Goal: Navigation & Orientation: Find specific page/section

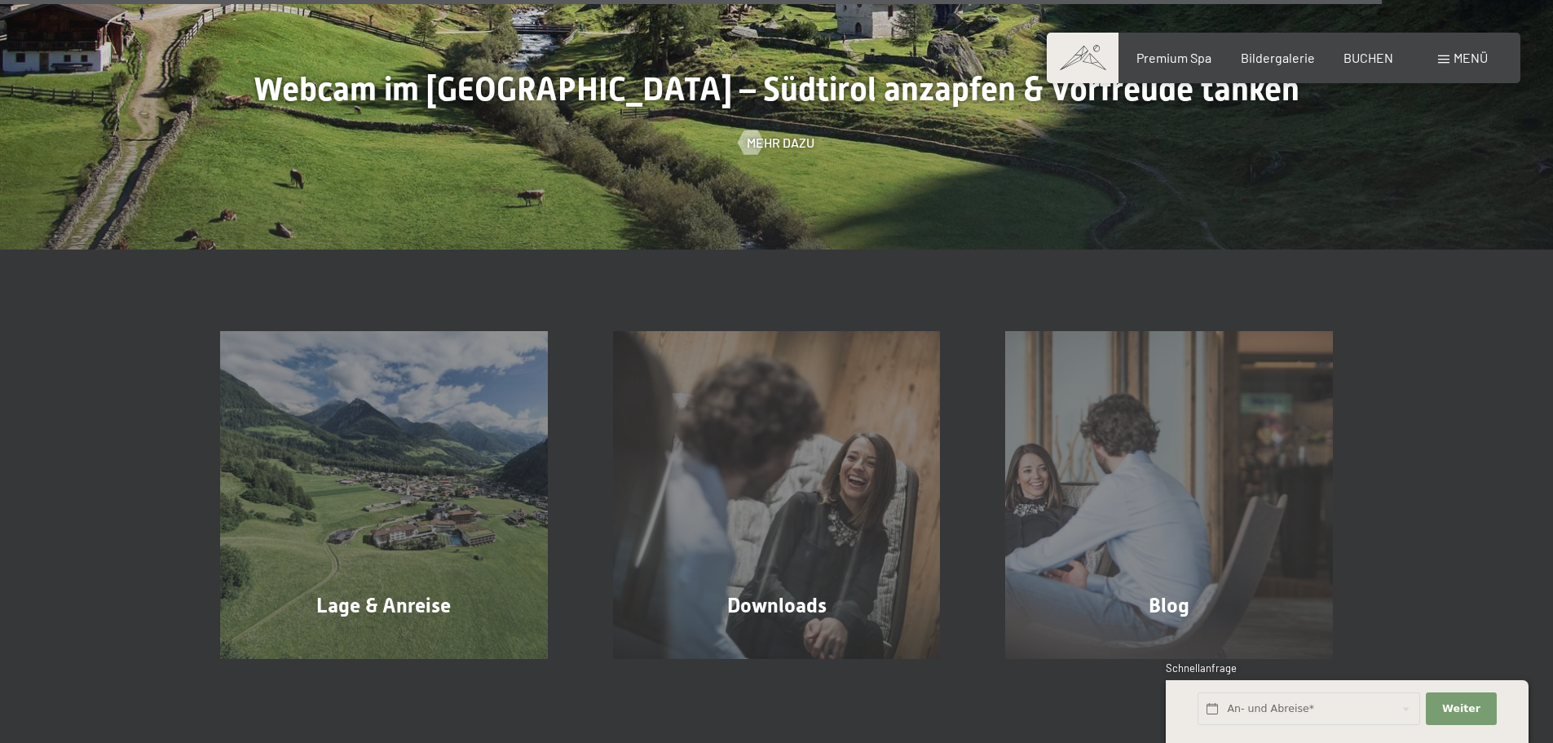
scroll to position [5217, 0]
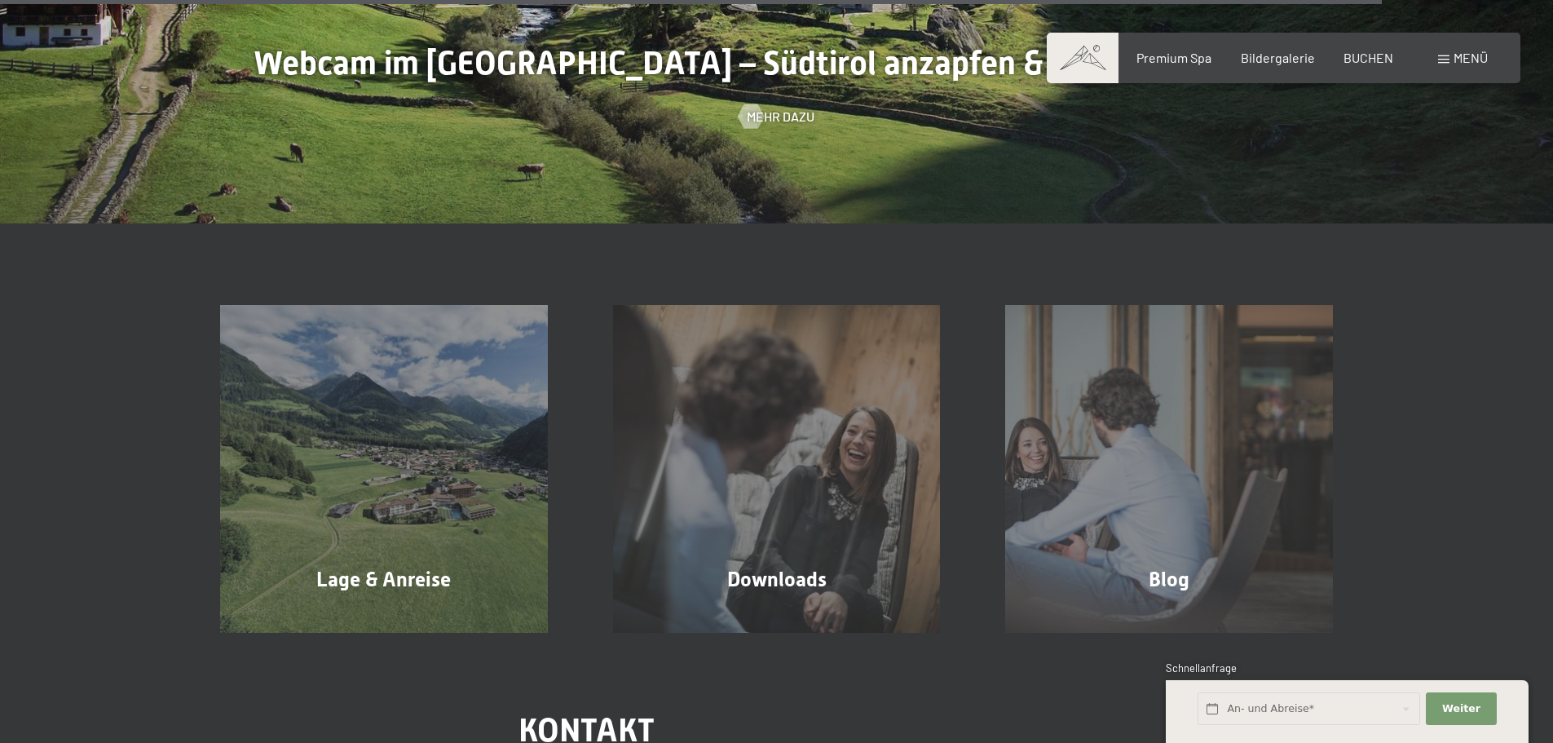
click at [761, 114] on div "Mehr dazu" at bounding box center [777, 117] width 76 height 18
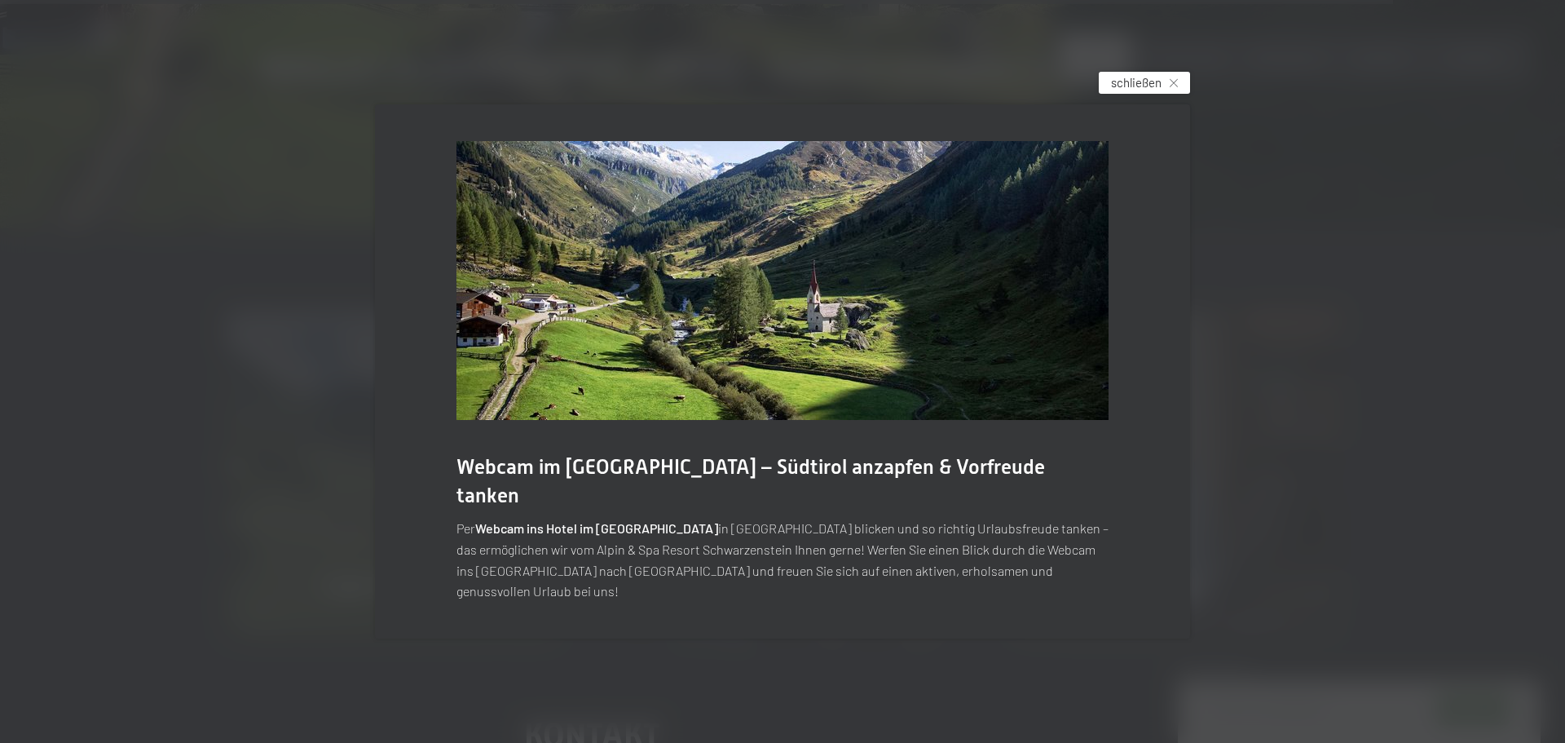
click at [1145, 91] on span "schließen" at bounding box center [1136, 82] width 51 height 17
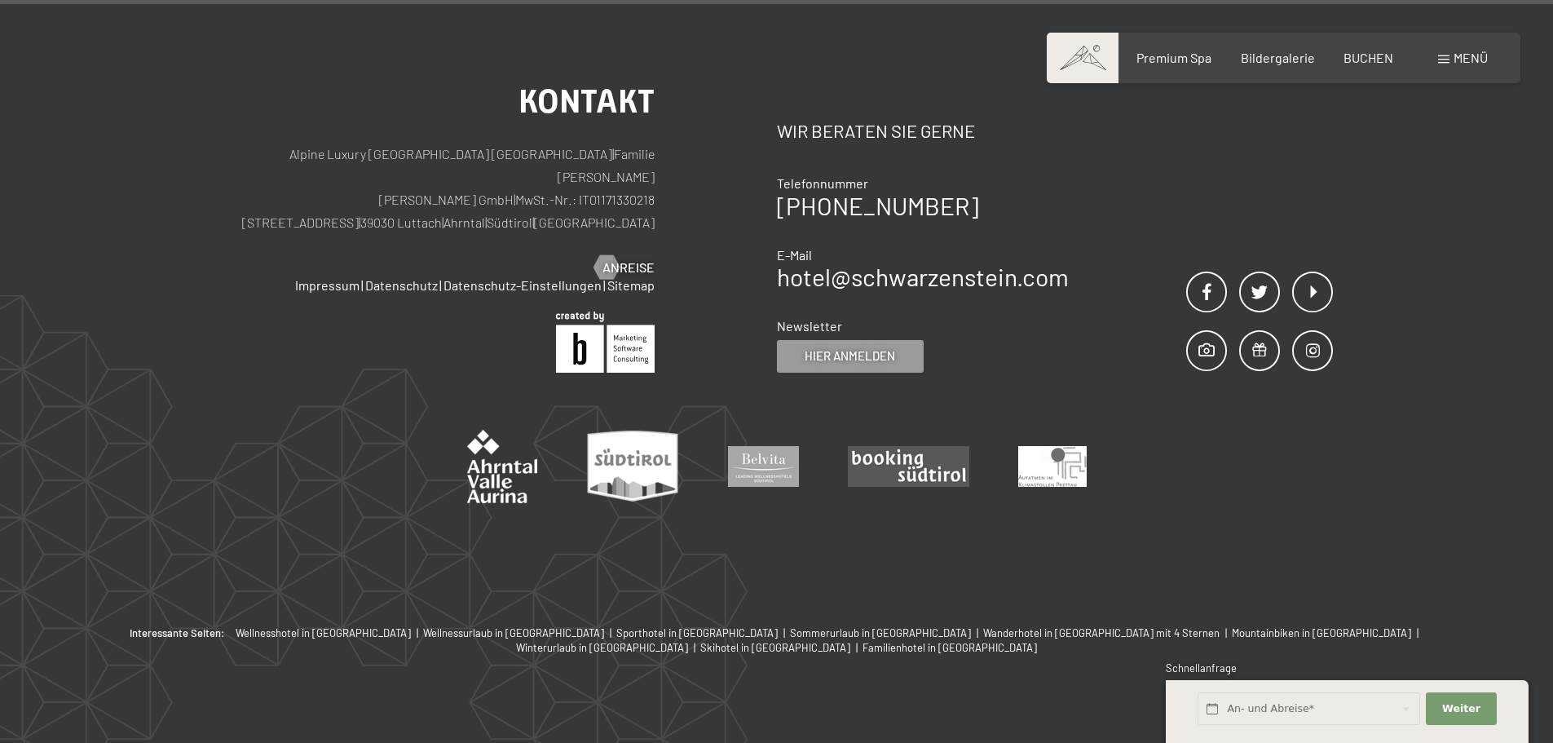
scroll to position [5863, 0]
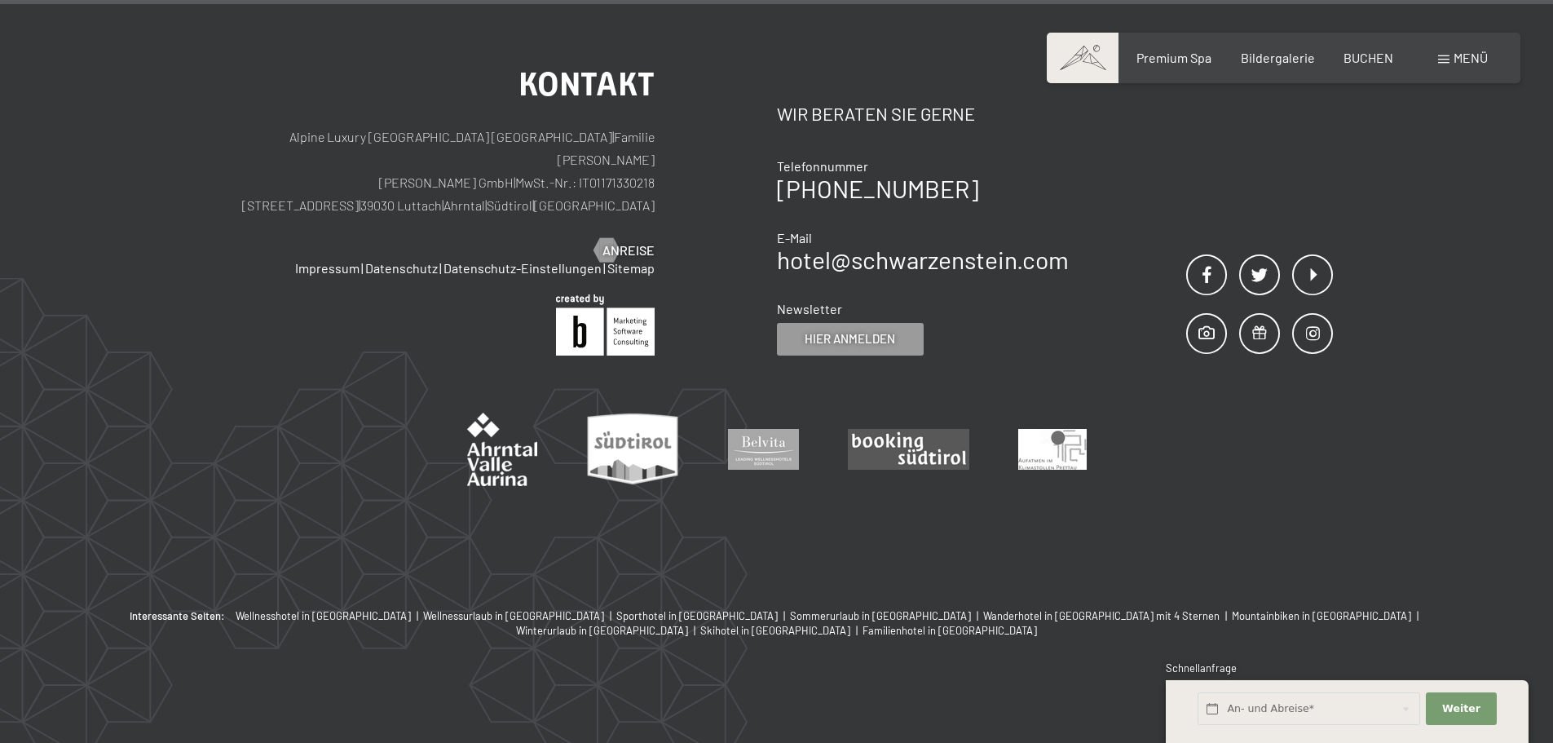
click at [1440, 64] on div "Menü" at bounding box center [1463, 58] width 50 height 18
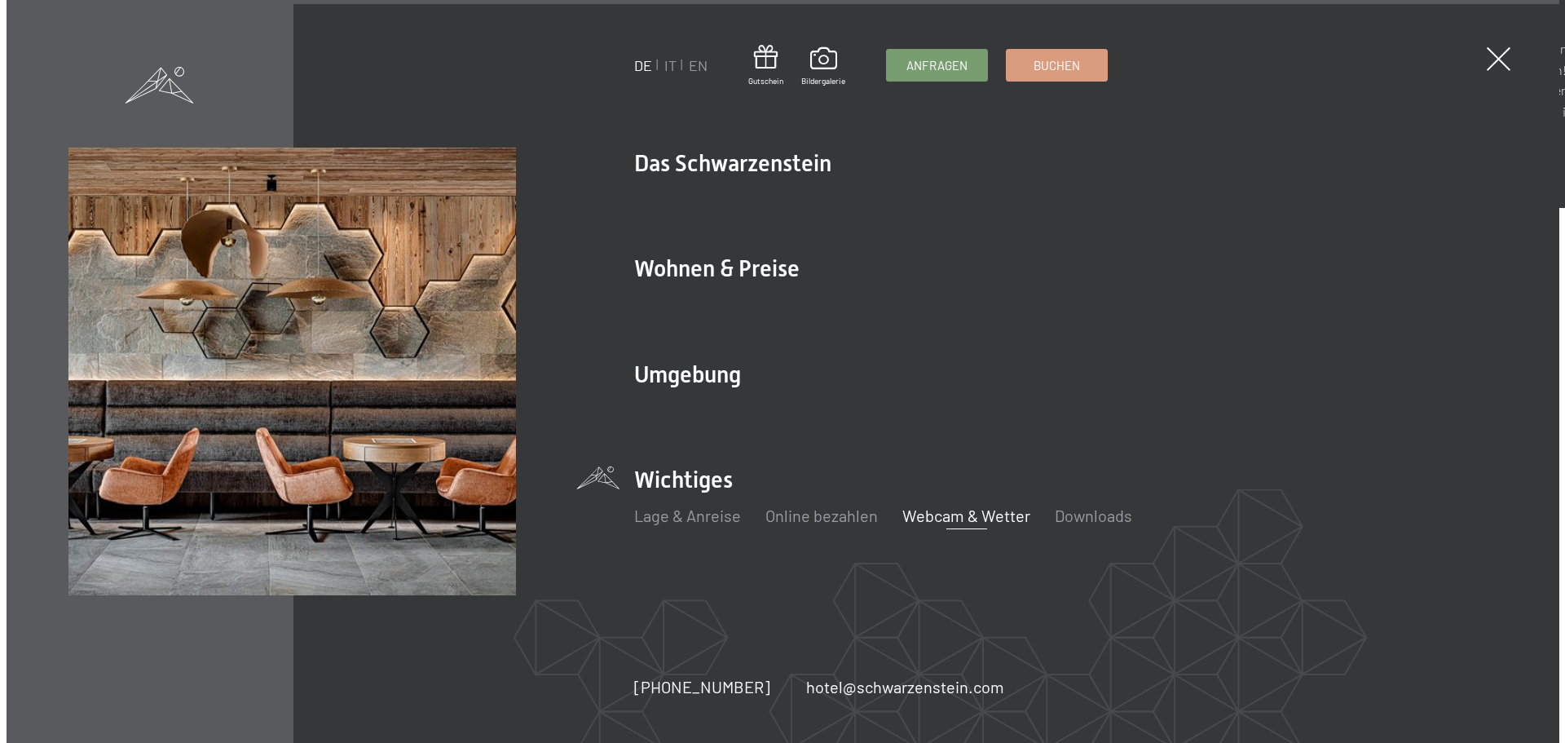
scroll to position [5867, 0]
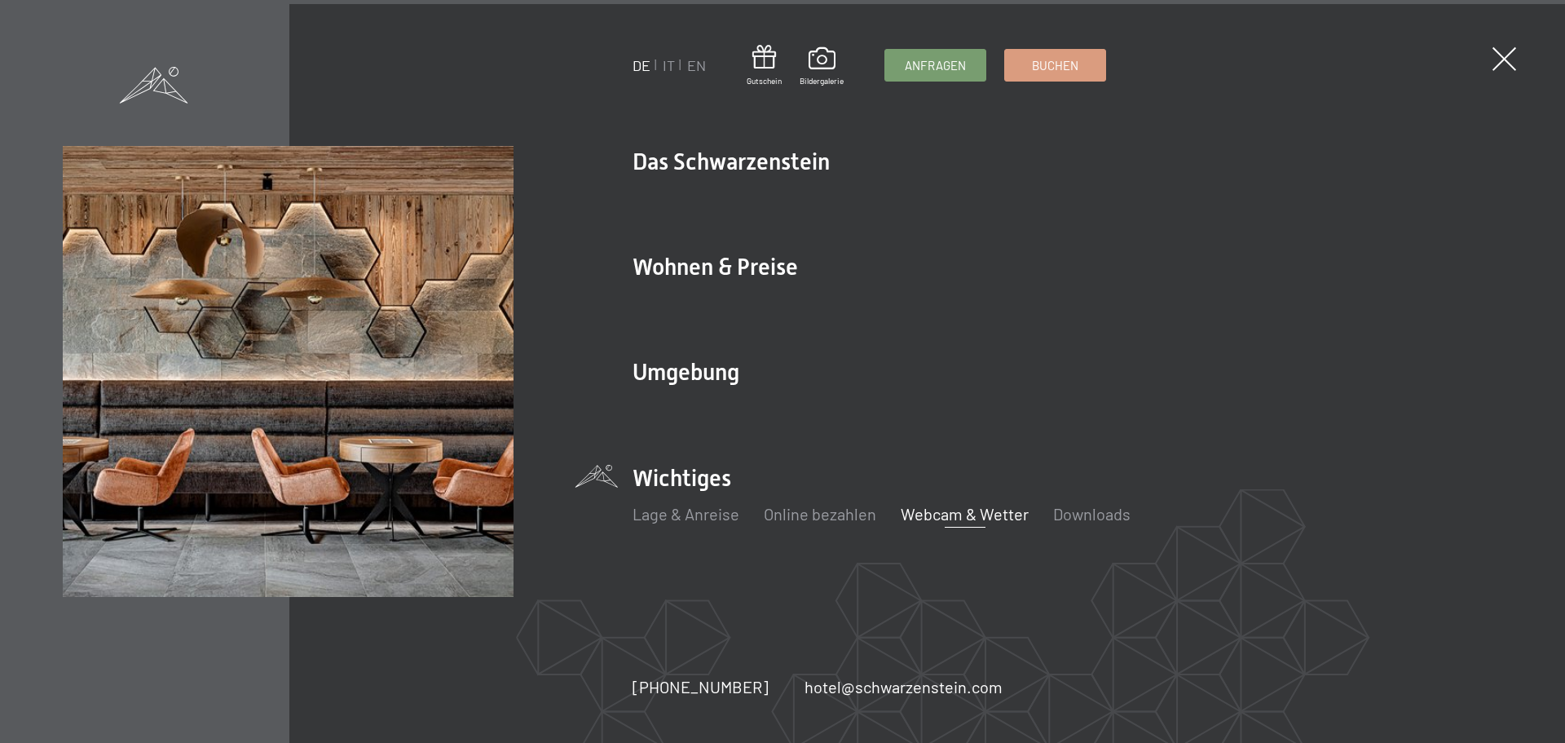
click at [963, 515] on link "Webcam & Wetter" at bounding box center [965, 514] width 128 height 20
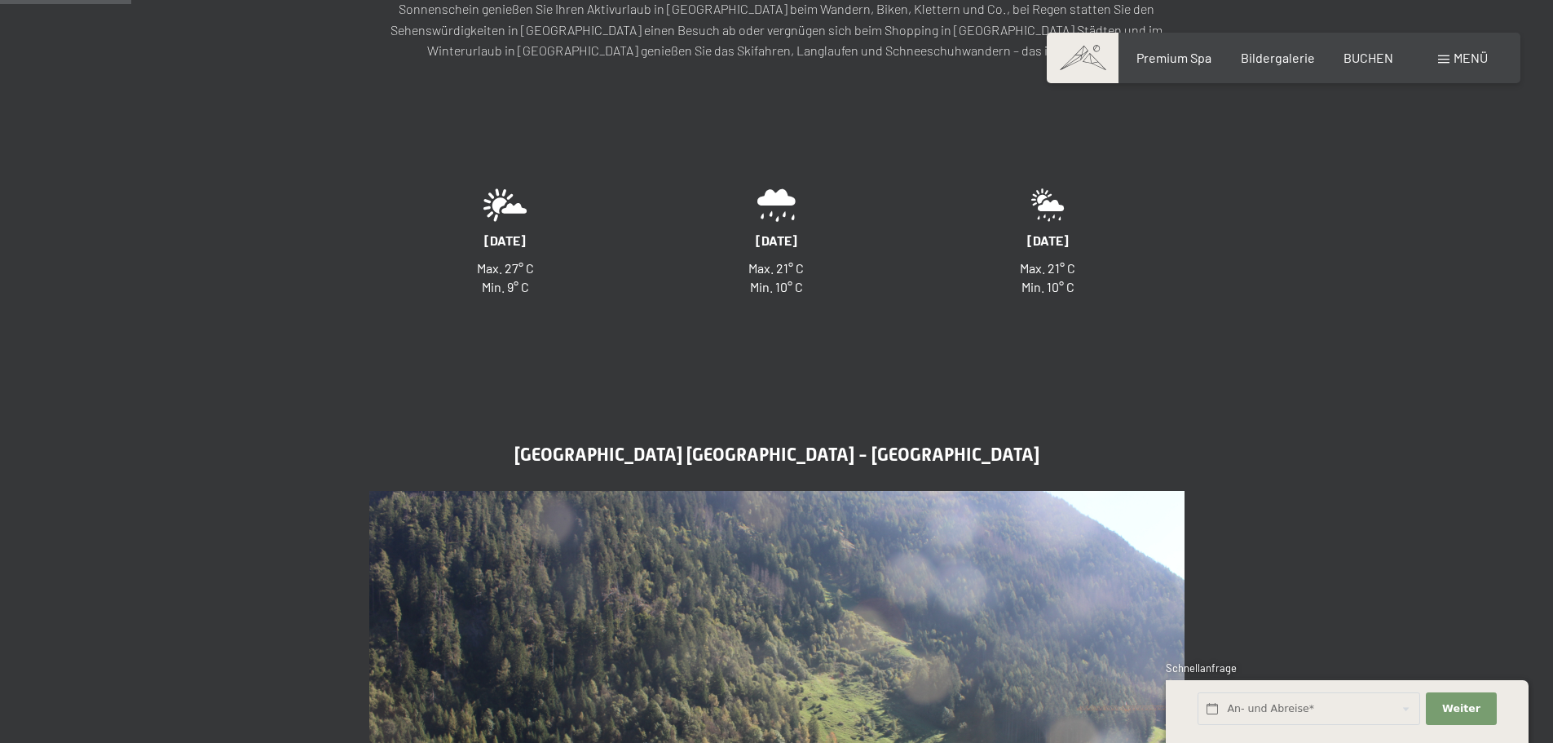
scroll to position [815, 0]
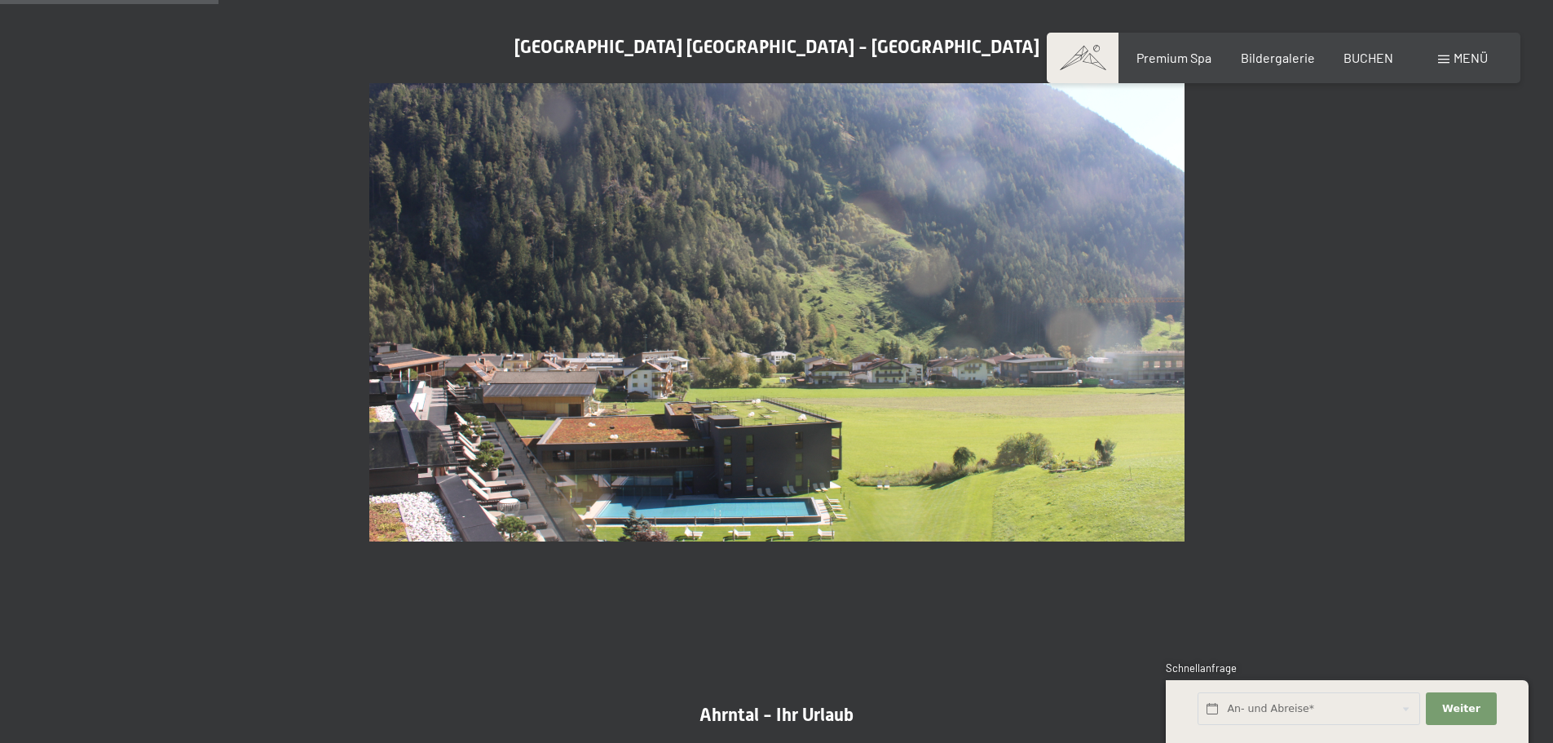
click at [841, 333] on img at bounding box center [776, 312] width 815 height 459
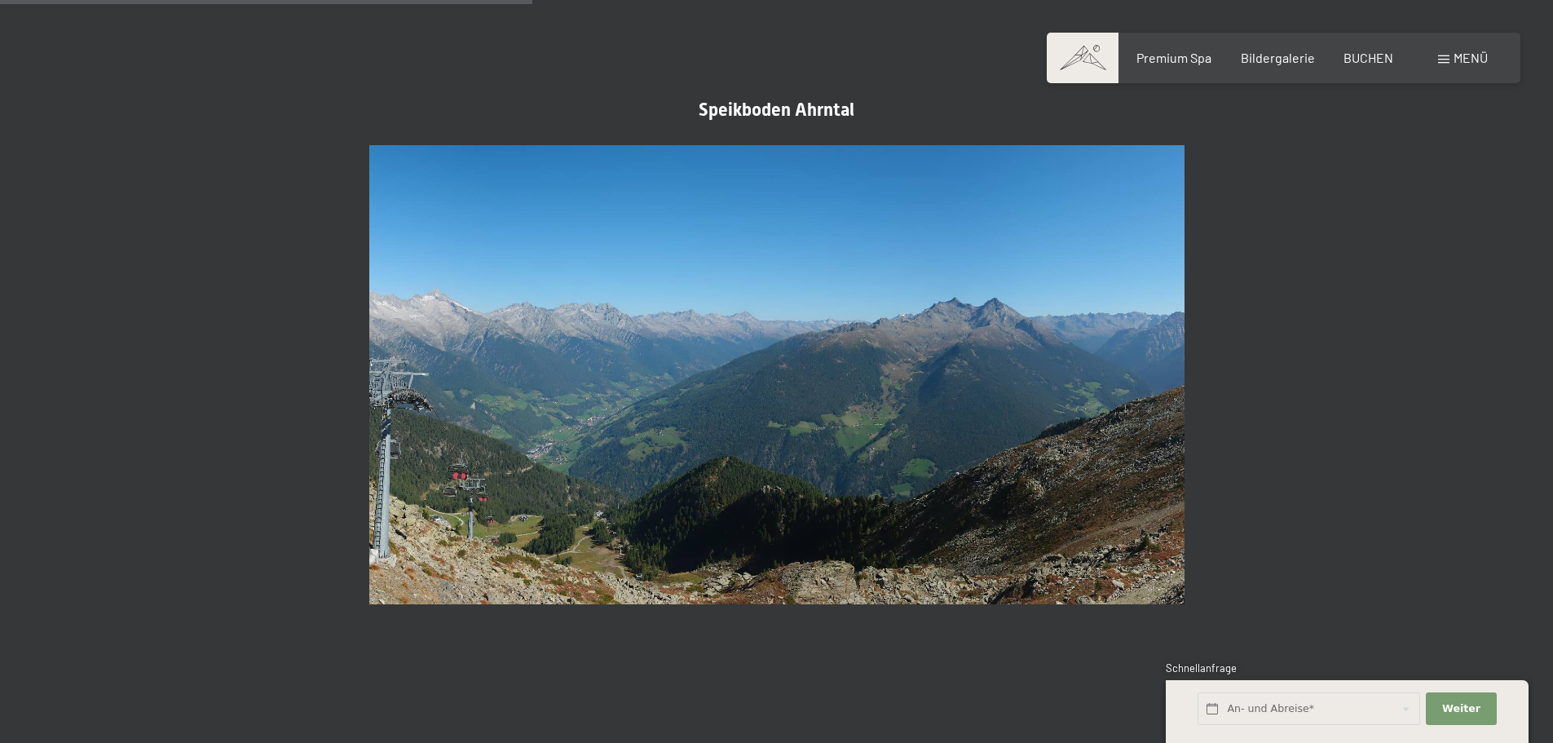
scroll to position [2282, 0]
